Goal: Find specific page/section: Find specific page/section

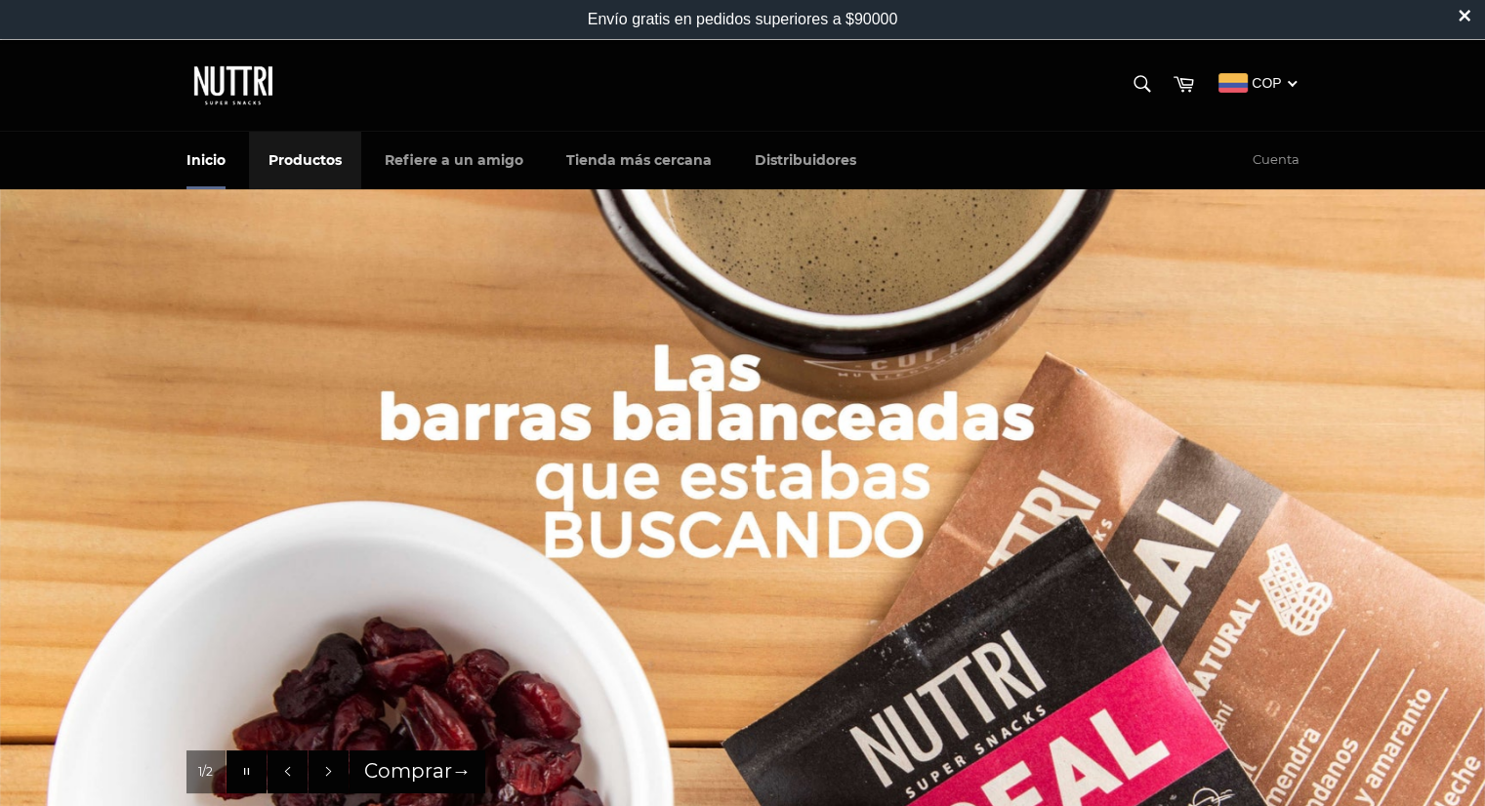
click at [342, 149] on link "Productos" at bounding box center [305, 161] width 112 height 58
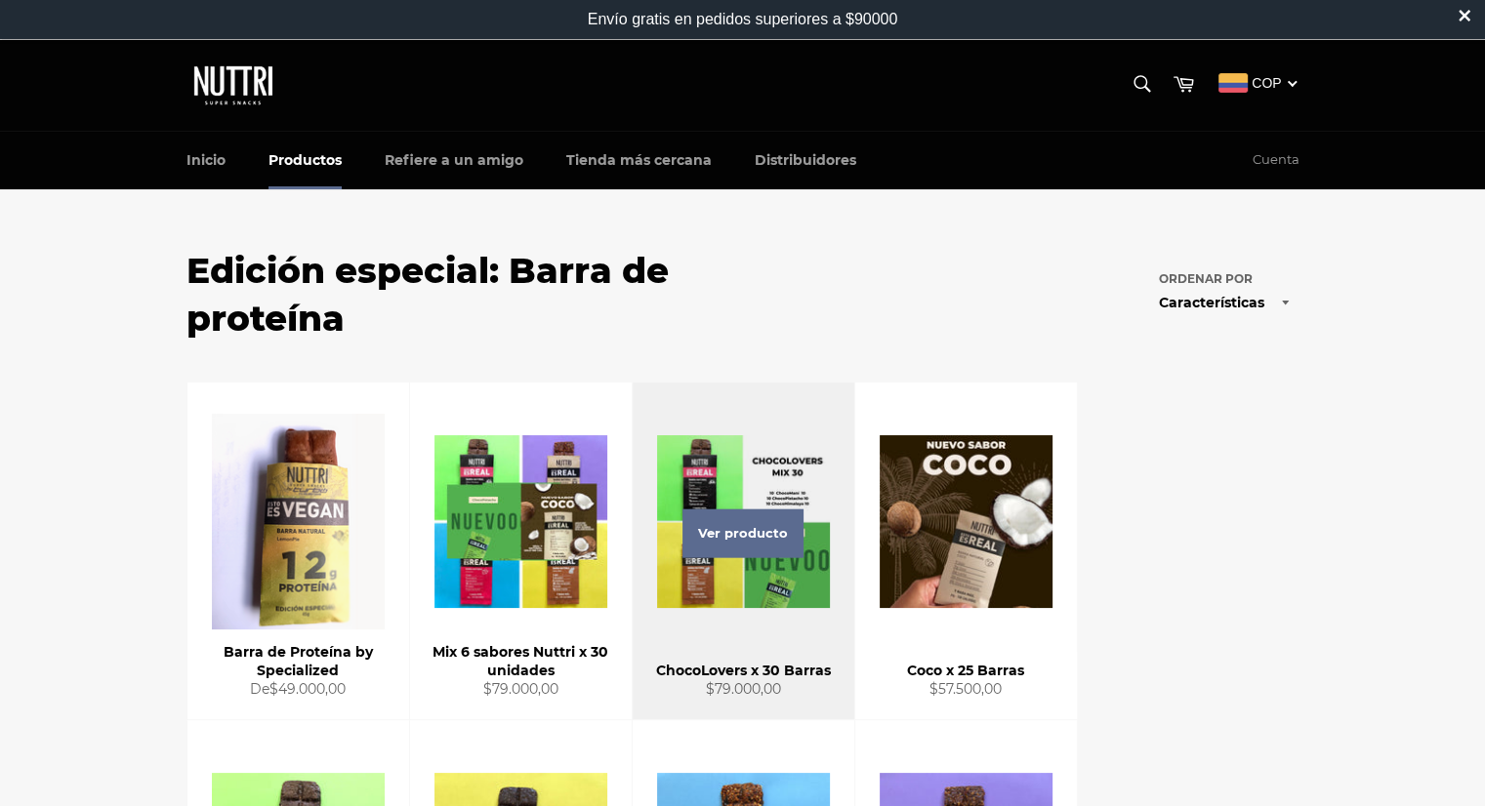
click at [763, 567] on div "Ver producto" at bounding box center [744, 551] width 222 height 337
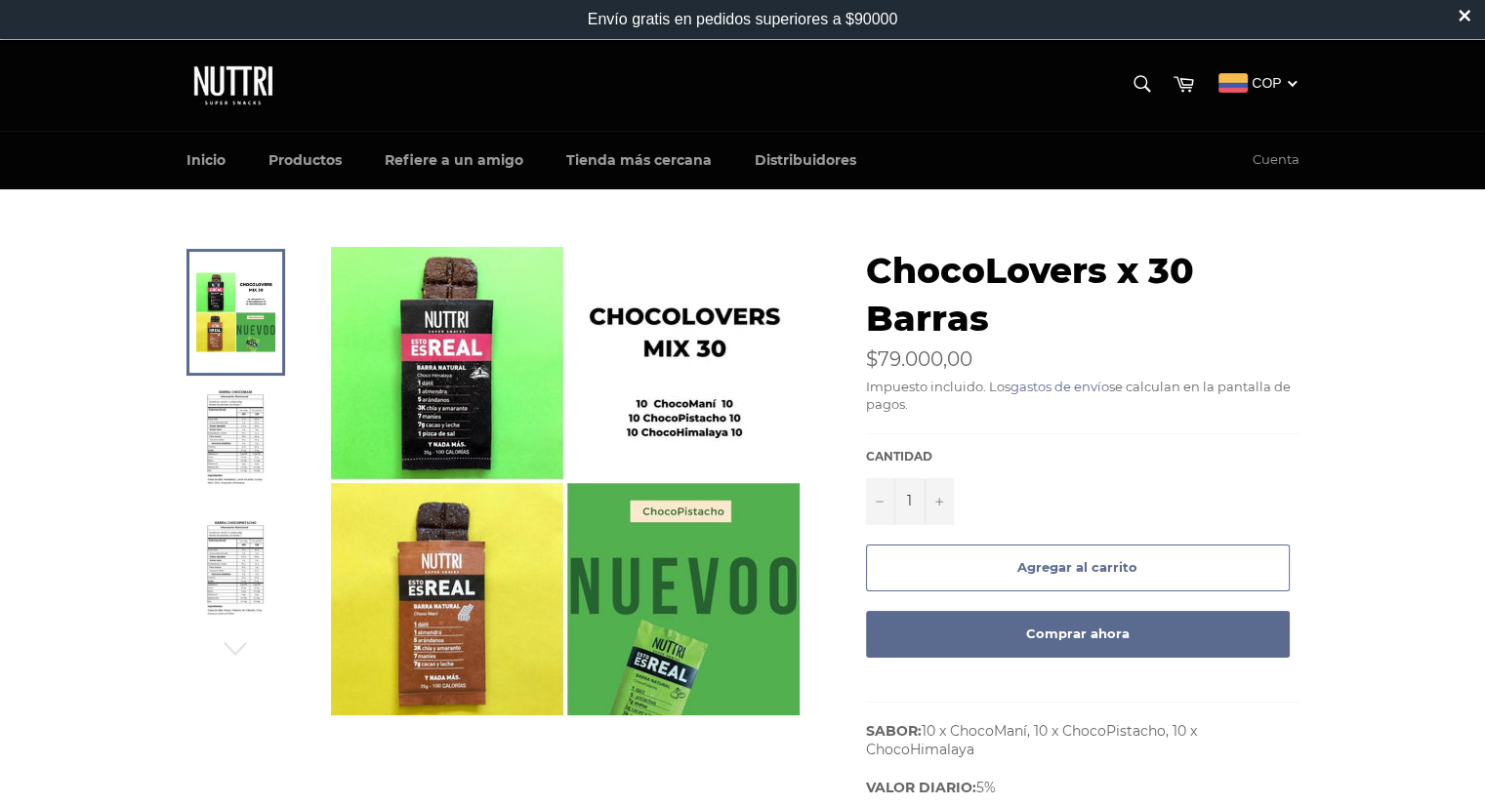
click at [656, 598] on img at bounding box center [565, 481] width 469 height 469
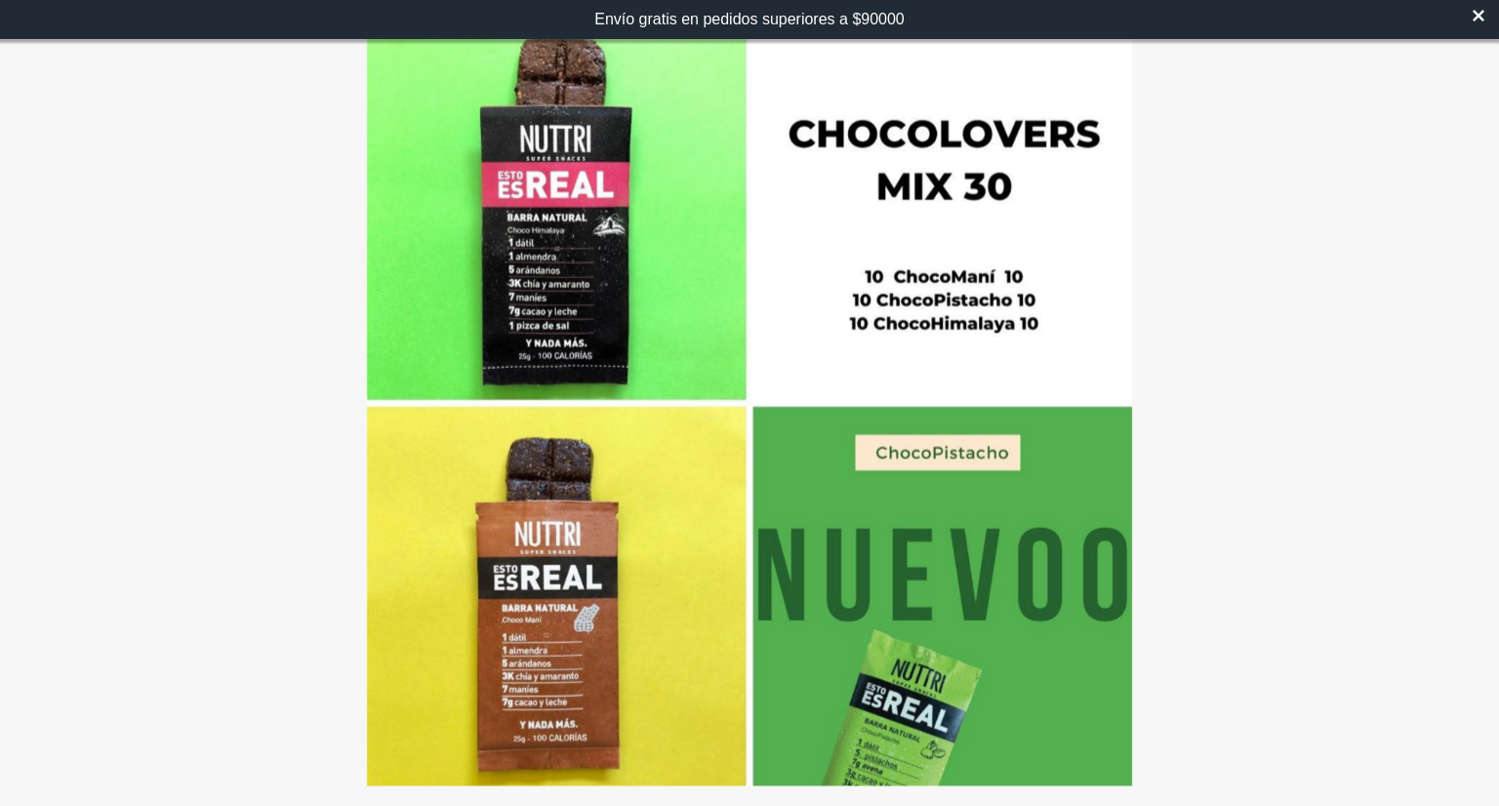
click at [1359, 552] on div at bounding box center [749, 403] width 1499 height 806
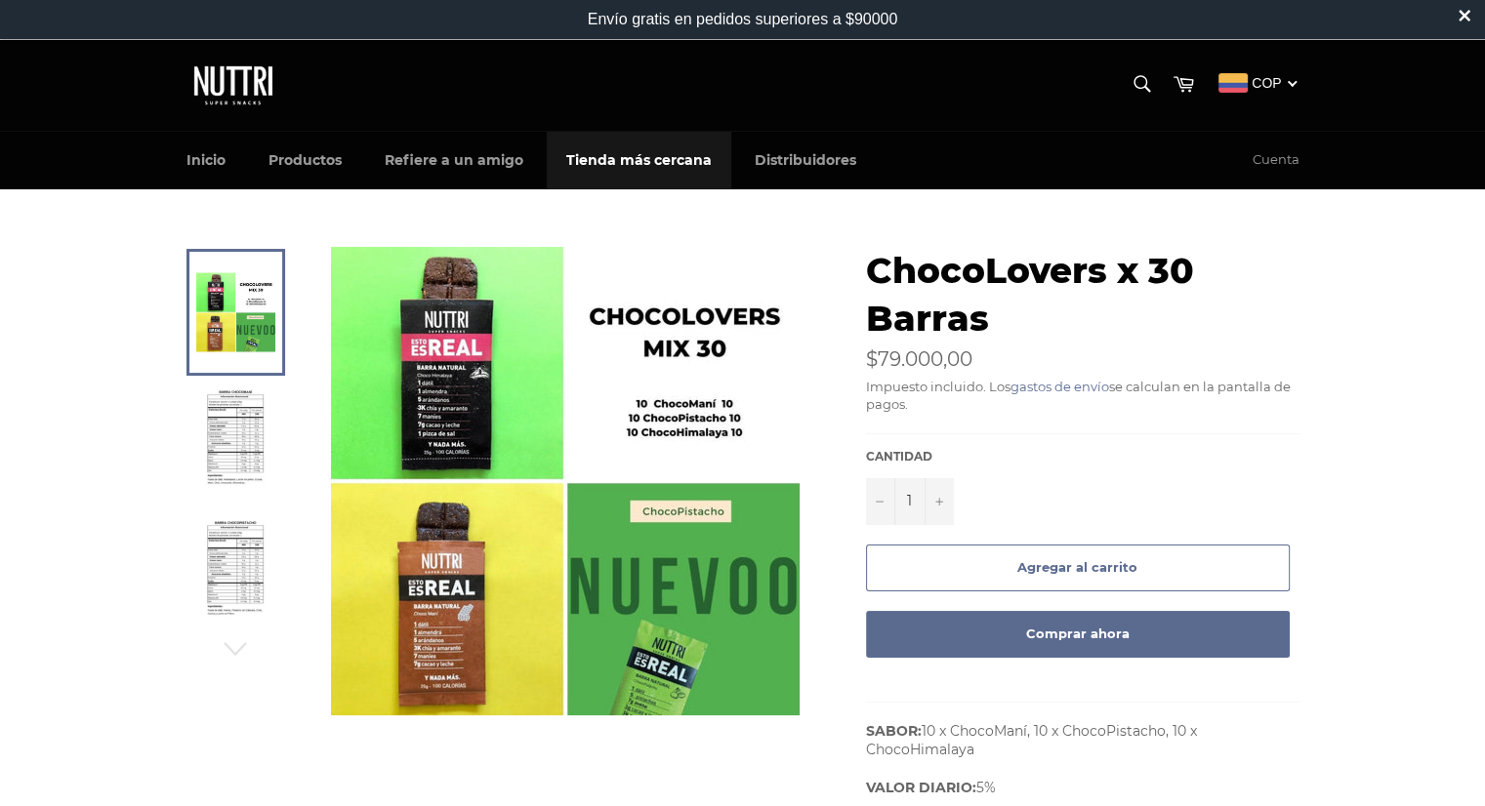
click at [619, 161] on link "Tienda más cercana" at bounding box center [639, 161] width 184 height 58
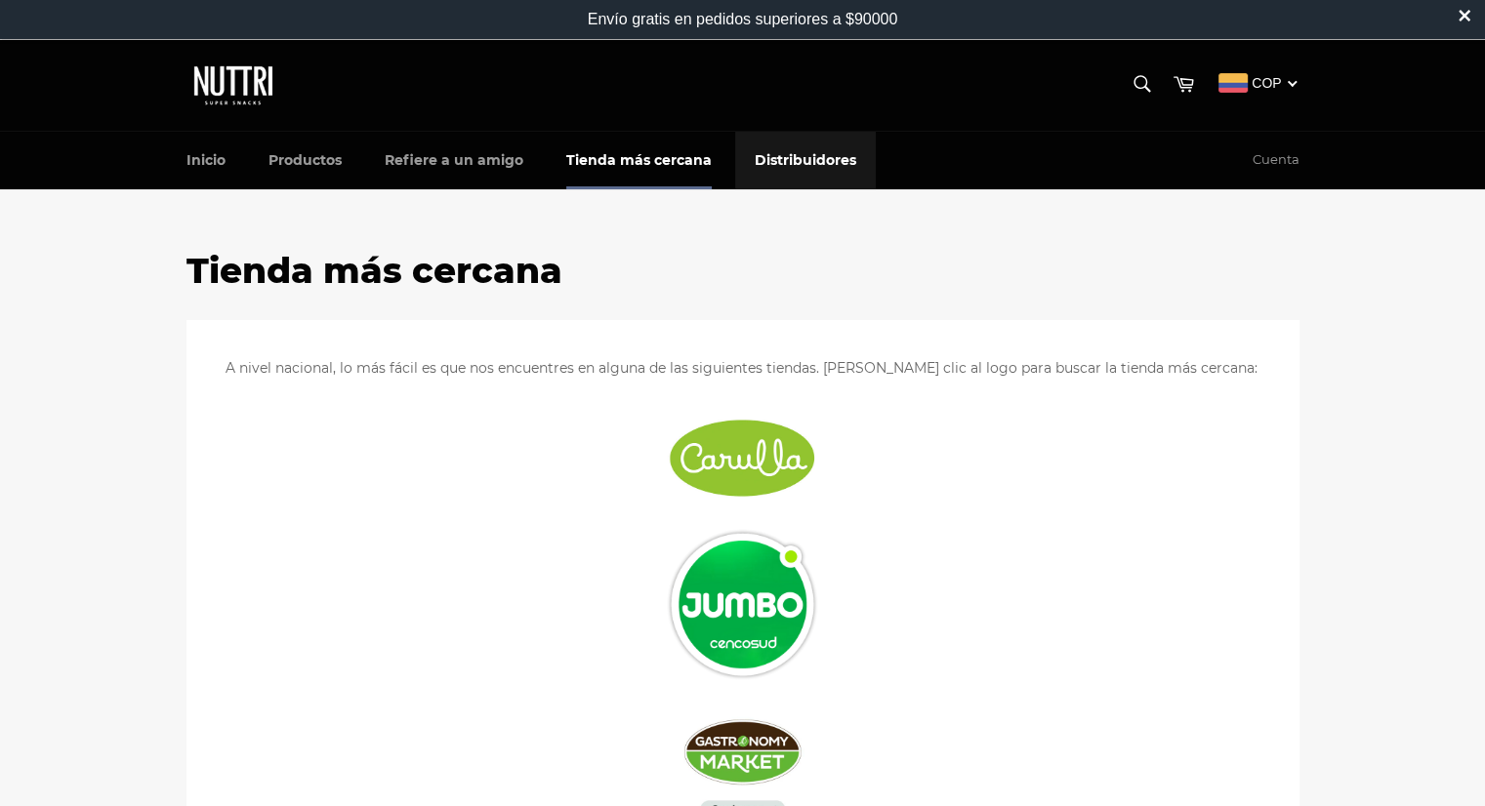
click at [765, 132] on link "Distribuidores" at bounding box center [805, 161] width 141 height 58
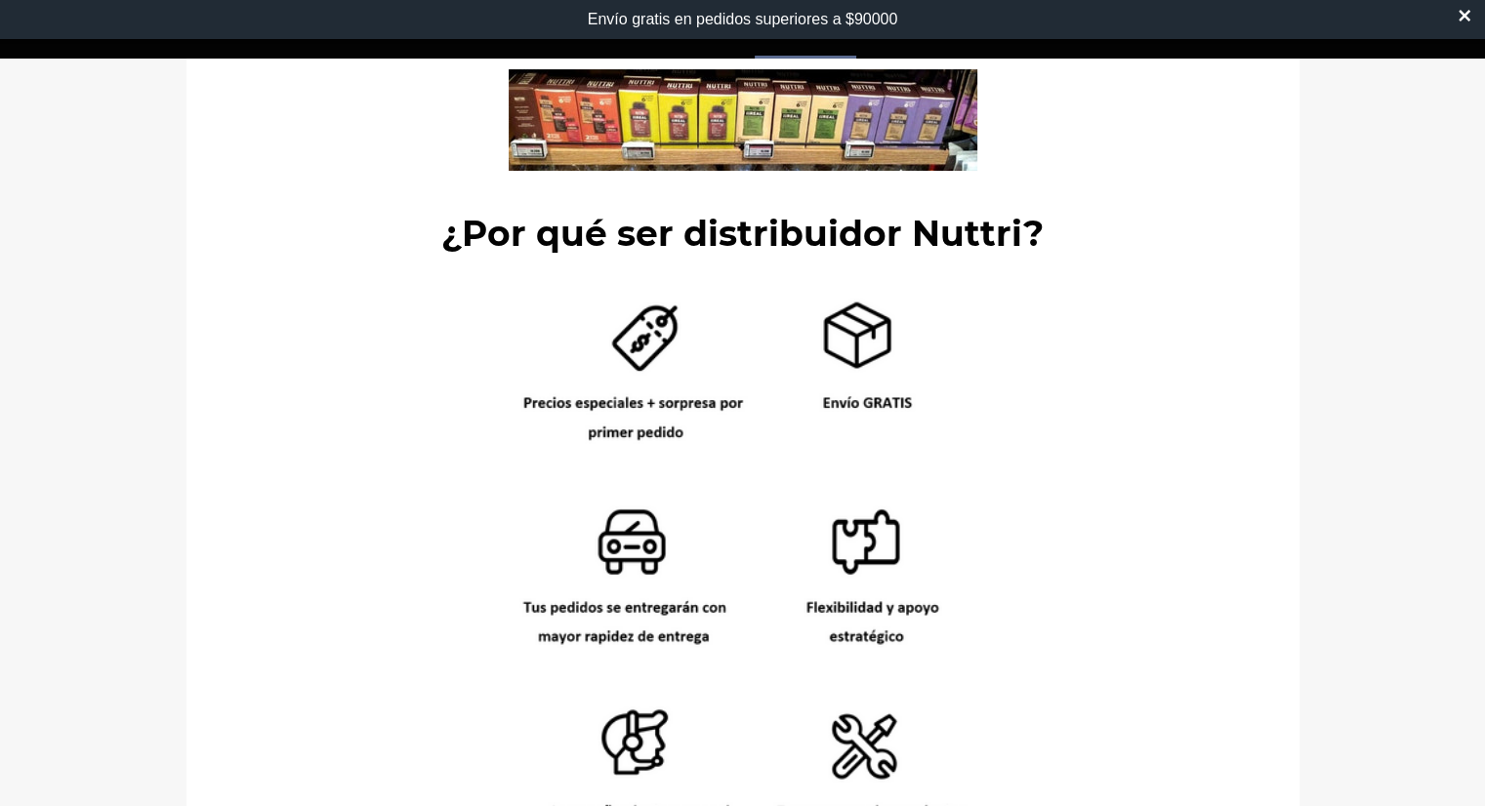
scroll to position [390, 0]
